Goal: Find specific page/section: Find specific page/section

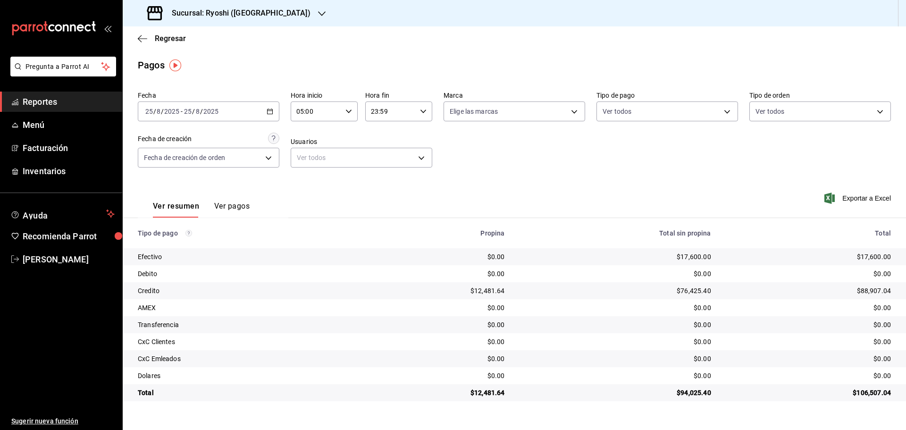
click at [810, 289] on div "$88,907.04" at bounding box center [809, 290] width 165 height 9
click at [318, 16] on icon "button" at bounding box center [322, 14] width 8 height 8
click at [186, 56] on div "Mochomos (Cancun)" at bounding box center [194, 61] width 142 height 21
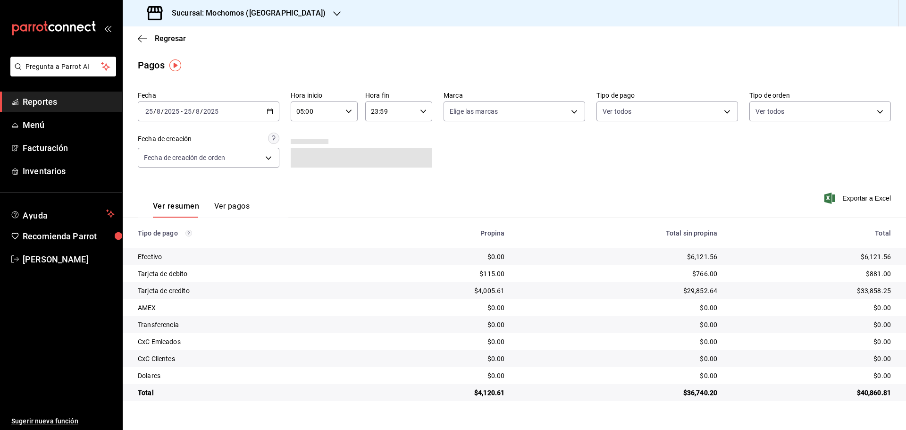
click at [832, 294] on div "$33,858.25" at bounding box center [812, 290] width 159 height 9
click at [767, 189] on div "Exportar a Excel" at bounding box center [816, 198] width 151 height 39
click at [502, 288] on div "$4,120.61" at bounding box center [440, 290] width 130 height 9
click at [275, 14] on h3 "Sucursal: Mochomos (Cancun)" at bounding box center [244, 13] width 161 height 11
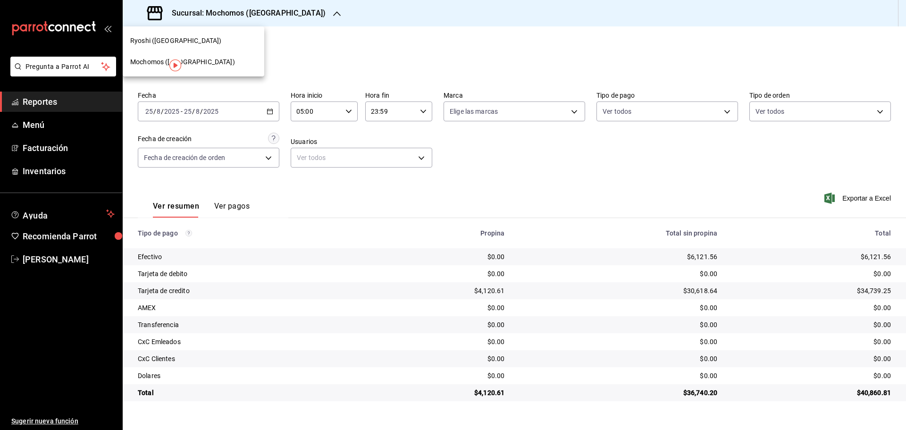
click at [195, 42] on div "Ryoshi (Cancun)" at bounding box center [193, 41] width 127 height 10
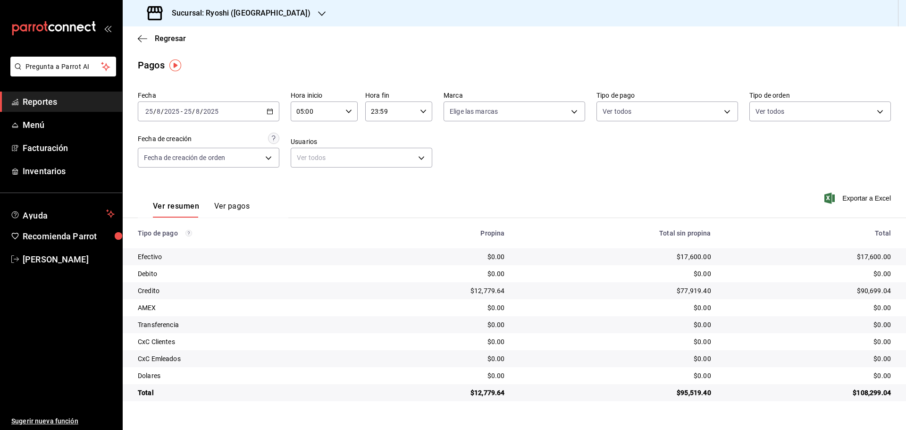
click at [38, 104] on span "Reportes" at bounding box center [69, 101] width 92 height 13
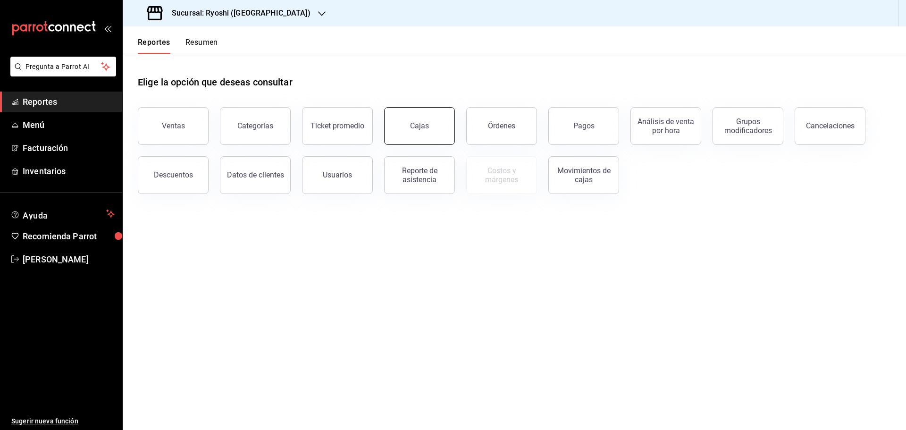
click at [418, 127] on div "Cajas" at bounding box center [419, 125] width 19 height 9
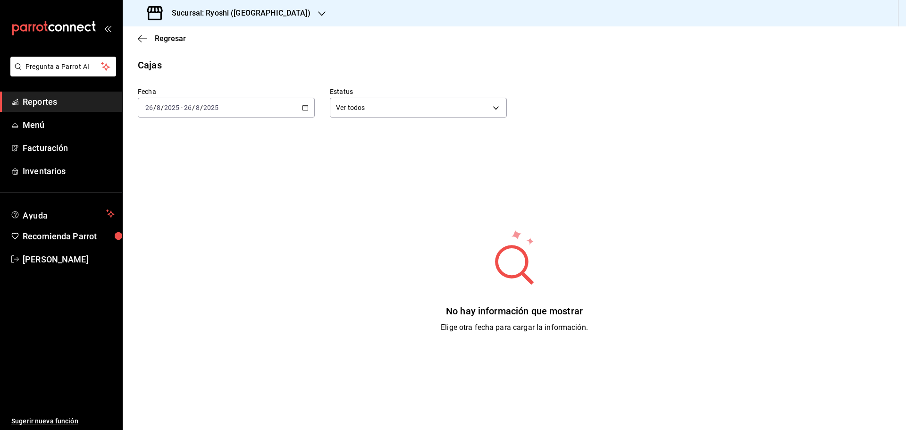
click at [301, 111] on div "[DATE] [DATE] - [DATE] [DATE]" at bounding box center [226, 108] width 177 height 20
click at [174, 246] on span "Rango de fechas" at bounding box center [182, 242] width 73 height 10
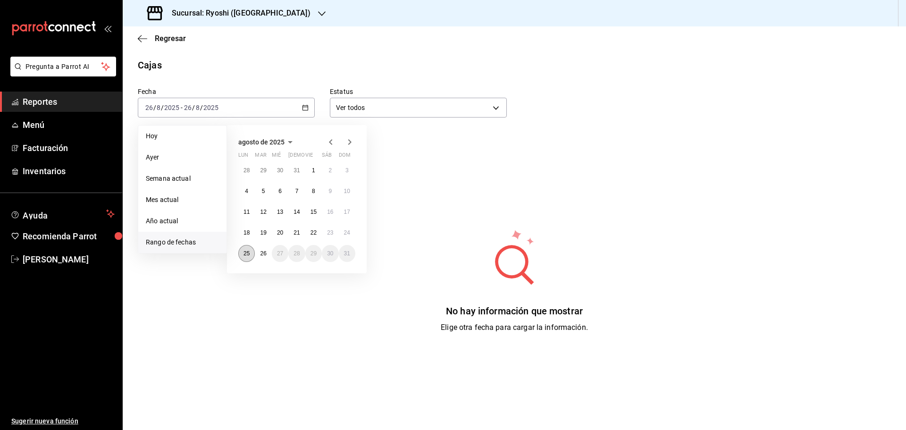
click at [249, 252] on abbr "25" at bounding box center [247, 253] width 6 height 7
click at [261, 252] on abbr "26" at bounding box center [263, 253] width 6 height 7
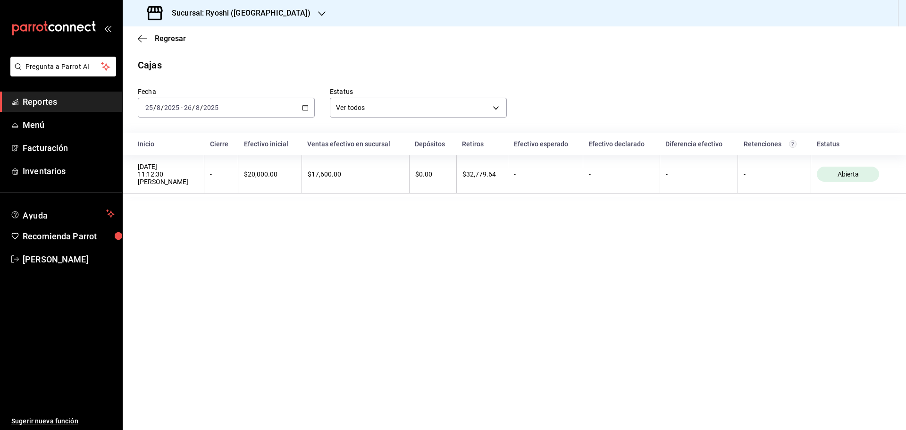
click at [472, 316] on main "Regresar Cajas Fecha [DATE] [DATE] - [DATE] [DATE] Estatus Ver todos ALL Inicio…" at bounding box center [515, 228] width 784 height 404
click at [271, 231] on main "Regresar Cajas Fecha [DATE] [DATE] - [DATE] [DATE] Estatus Ver todos ALL Inicio…" at bounding box center [515, 228] width 784 height 404
click at [65, 100] on span "Reportes" at bounding box center [69, 101] width 92 height 13
